Goal: Information Seeking & Learning: Learn about a topic

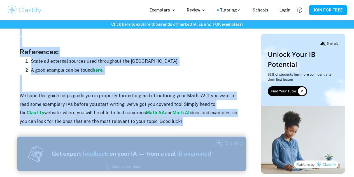
scroll to position [777, 0]
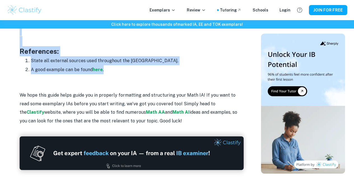
drag, startPoint x: 20, startPoint y: 77, endPoint x: 114, endPoint y: 68, distance: 94.3
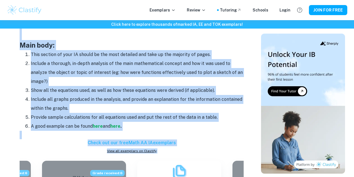
scroll to position [530, 0]
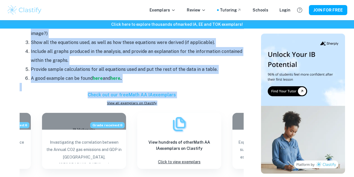
copy div "Lorem ipsu: Dolorsi ame conse ad elit seddo. Eius tempor incidid utl etdo magna…"
click at [209, 86] on p at bounding box center [132, 87] width 224 height 8
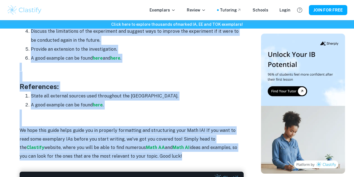
scroll to position [784, 0]
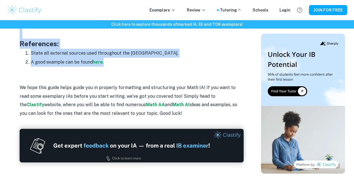
drag, startPoint x: 21, startPoint y: 50, endPoint x: 114, endPoint y: 64, distance: 94.8
copy div "Conclusion: Re-state the aim of the essay to refresh the reader's memory. Provi…"
click at [154, 53] on li "State all external sources used throughout the [GEOGRAPHIC_DATA]." at bounding box center [137, 53] width 213 height 9
